Goal: Information Seeking & Learning: Learn about a topic

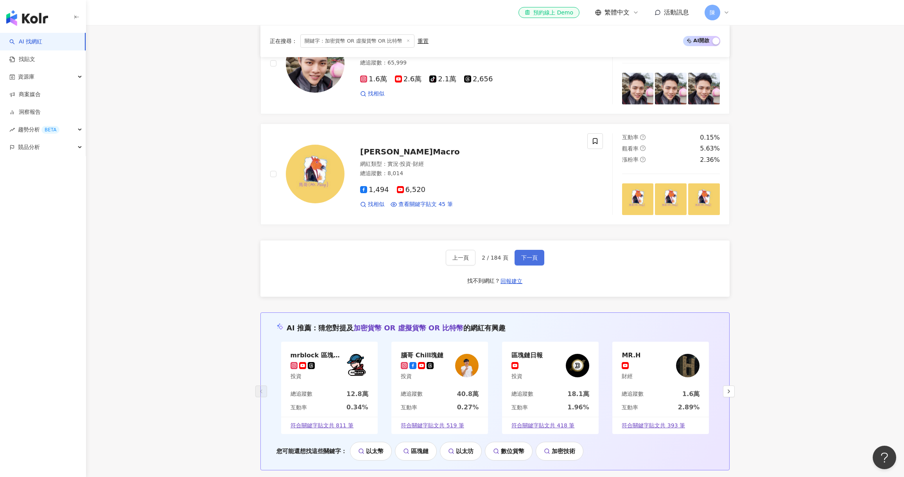
click at [527, 256] on span "下一頁" at bounding box center [529, 258] width 16 height 6
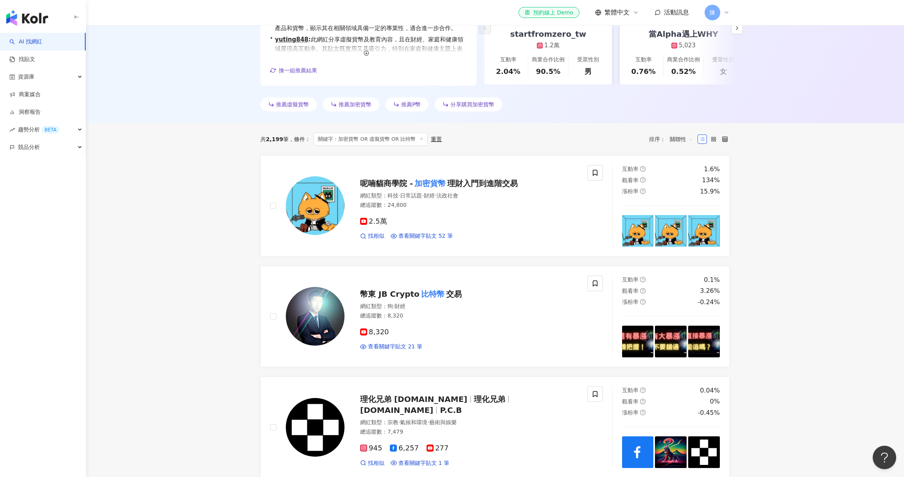
scroll to position [166, 0]
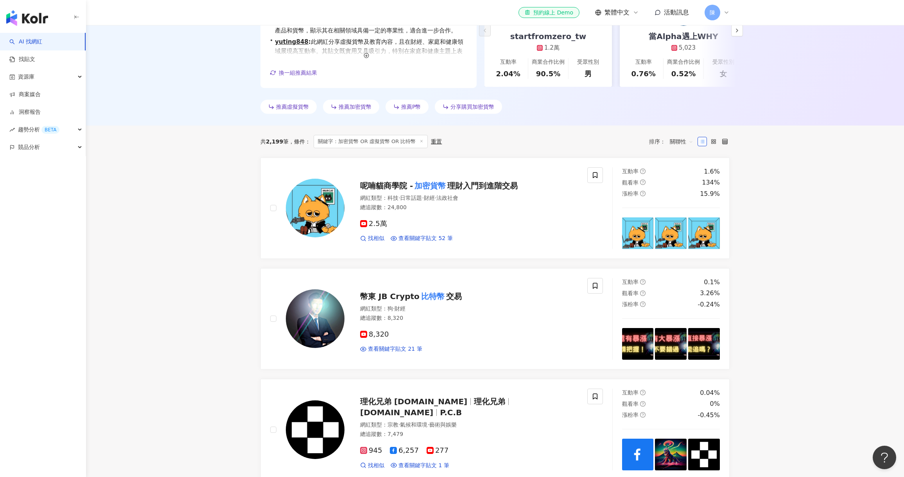
click at [689, 140] on span "關聯性" at bounding box center [681, 141] width 23 height 13
click at [684, 176] on div "追蹤數" at bounding box center [681, 170] width 29 height 13
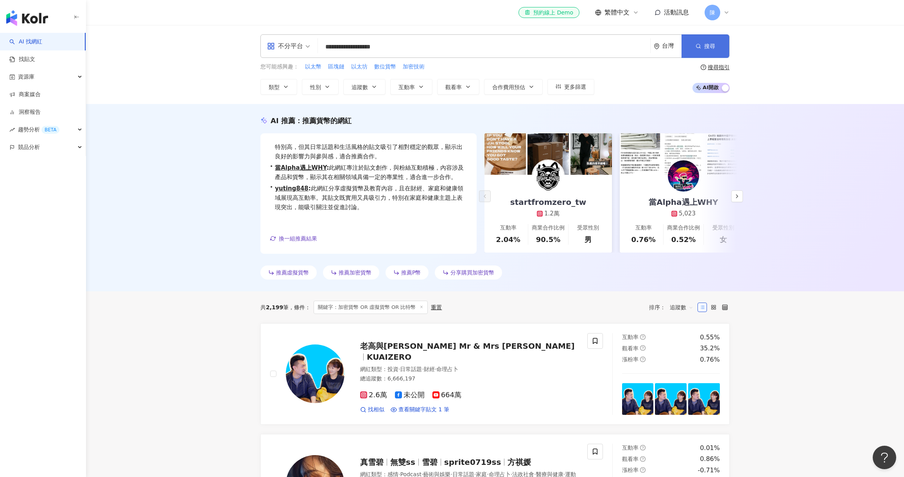
click at [704, 52] on button "搜尋" at bounding box center [705, 45] width 48 height 23
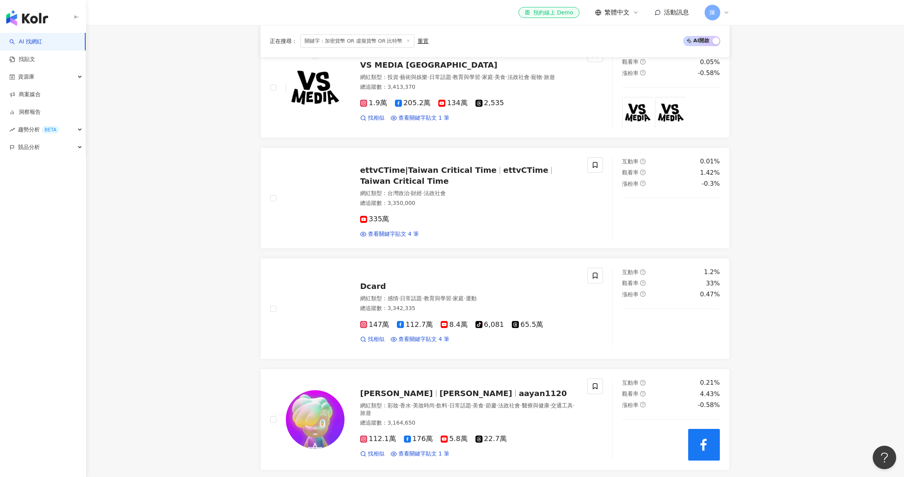
scroll to position [1251, 0]
